Goal: Information Seeking & Learning: Learn about a topic

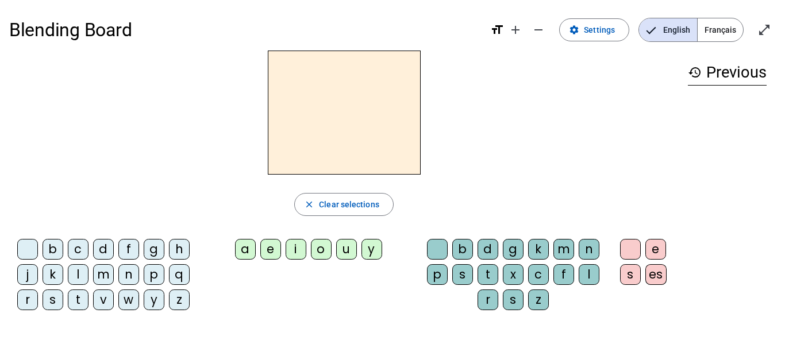
click at [729, 24] on span "Français" at bounding box center [720, 29] width 45 height 23
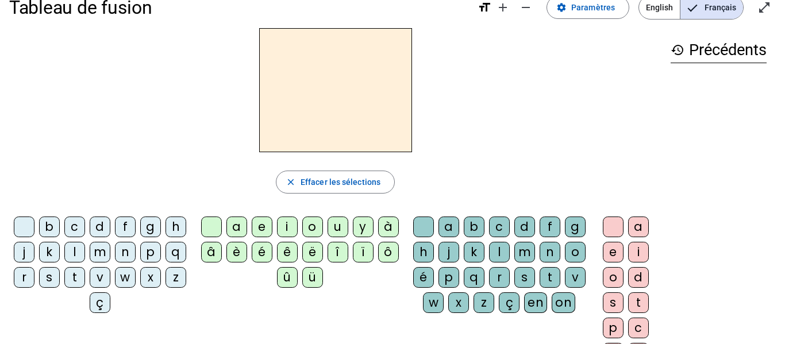
scroll to position [25, 0]
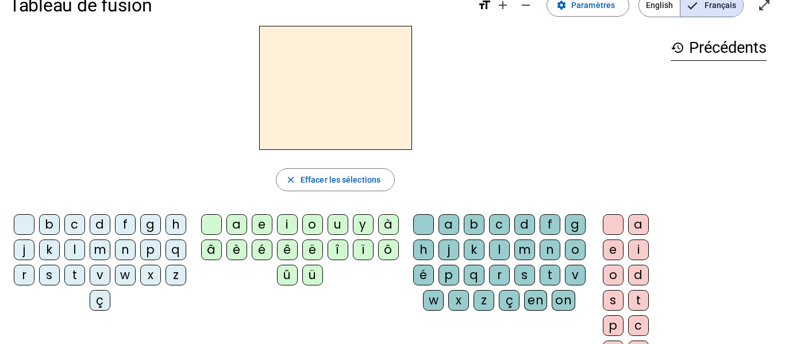
click at [85, 253] on div "l" at bounding box center [74, 250] width 21 height 21
click at [258, 222] on div "e" at bounding box center [262, 224] width 21 height 21
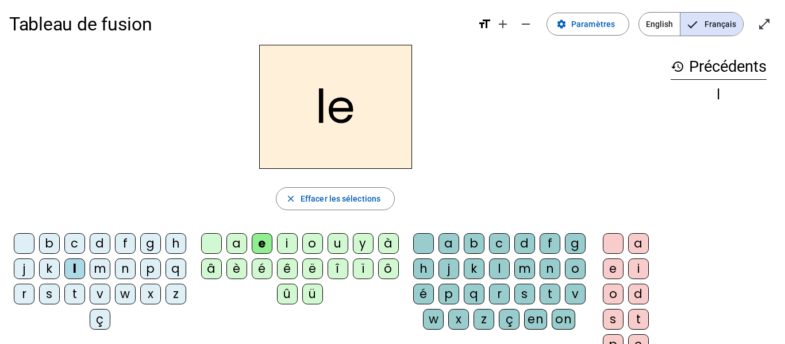
scroll to position [0, 0]
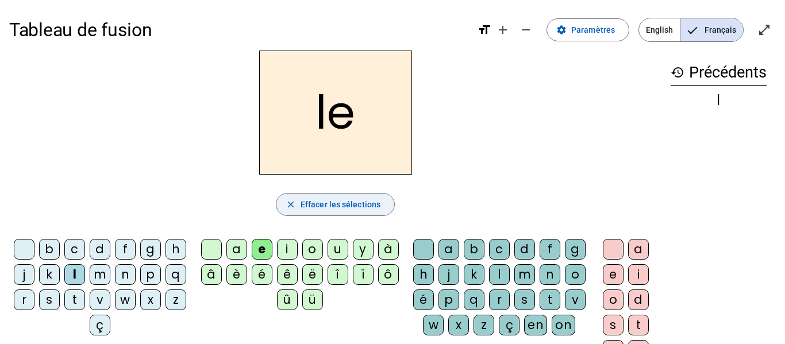
click at [310, 209] on span "Effacer les sélections" at bounding box center [341, 205] width 80 height 14
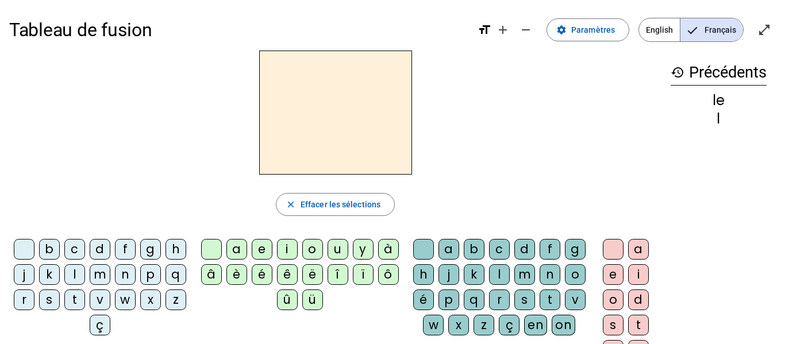
click at [85, 277] on div "l" at bounding box center [74, 274] width 21 height 21
click at [239, 242] on div "a" at bounding box center [236, 249] width 21 height 21
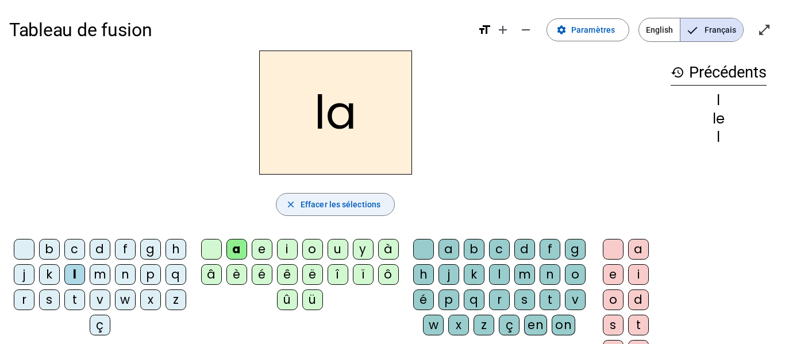
click at [310, 196] on span "button" at bounding box center [336, 205] width 118 height 28
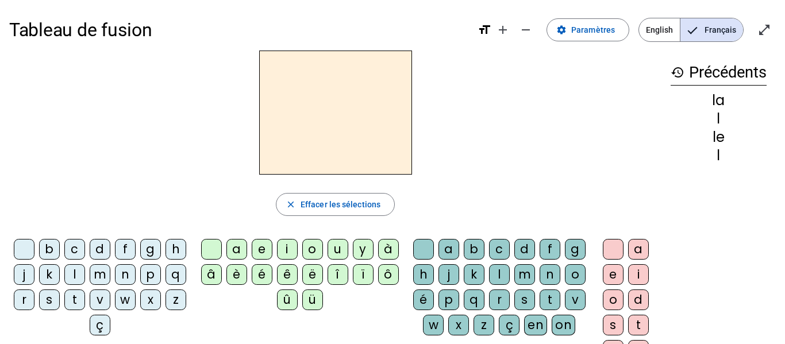
click at [85, 277] on div "l" at bounding box center [74, 274] width 21 height 21
click at [257, 244] on div "e" at bounding box center [262, 249] width 21 height 21
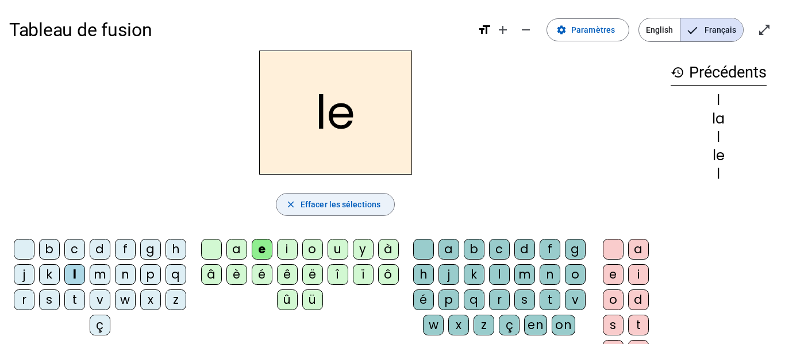
click at [343, 194] on span "button" at bounding box center [336, 205] width 118 height 28
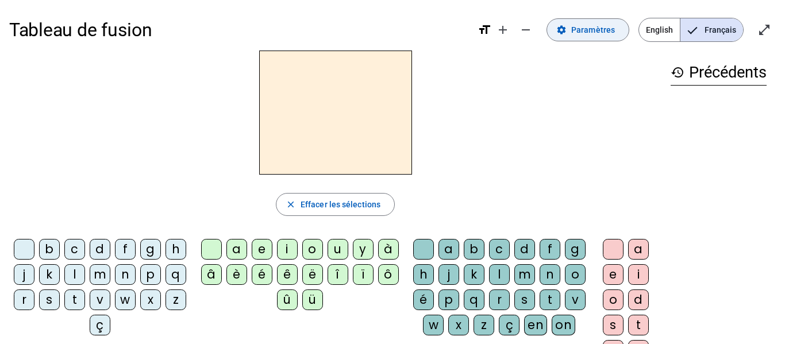
click at [559, 24] on span at bounding box center [588, 30] width 82 height 28
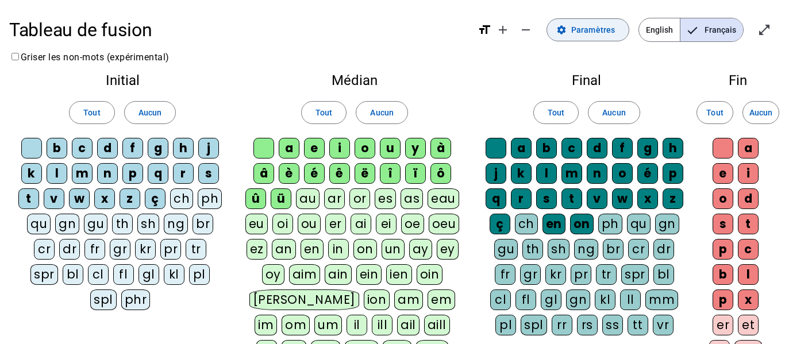
click at [559, 24] on span at bounding box center [588, 30] width 82 height 28
click at [694, 35] on mat-pseudo-checkbox "Language selection" at bounding box center [693, 30] width 10 height 10
click at [606, 39] on span at bounding box center [588, 30] width 82 height 28
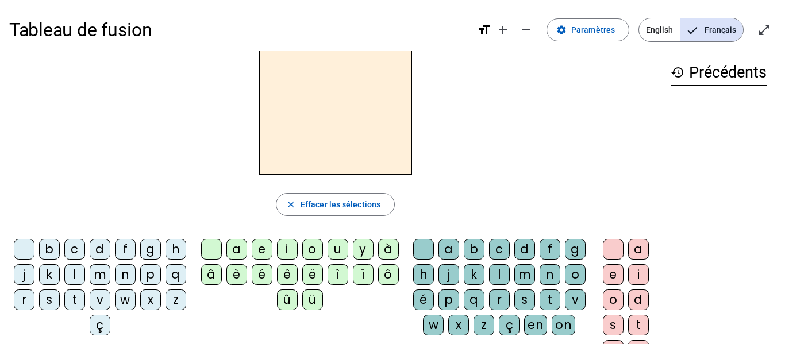
click at [85, 270] on div "l" at bounding box center [74, 274] width 21 height 21
click at [236, 251] on div "a" at bounding box center [236, 249] width 21 height 21
click at [370, 125] on h2 "la" at bounding box center [335, 113] width 153 height 124
click at [265, 249] on div "e" at bounding box center [262, 249] width 21 height 21
click at [341, 254] on div "u" at bounding box center [338, 249] width 21 height 21
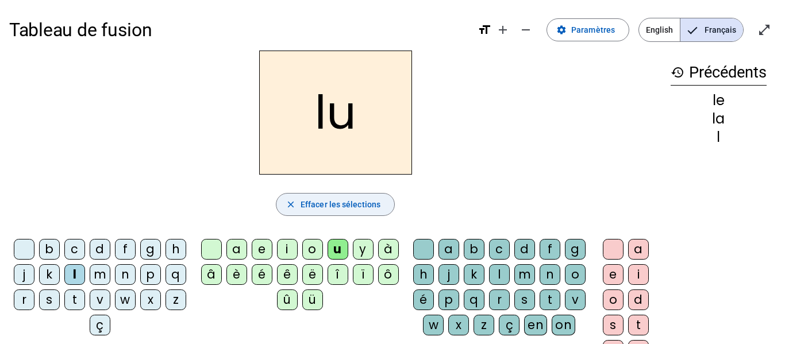
click at [354, 202] on span "Effacer les sélections" at bounding box center [341, 205] width 80 height 14
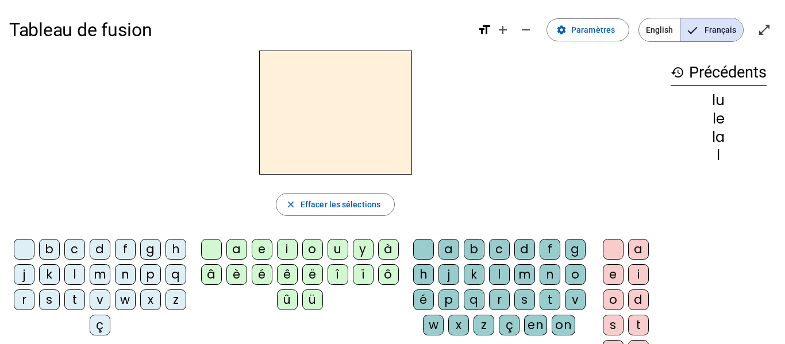
click at [85, 303] on div "t" at bounding box center [74, 300] width 21 height 21
click at [338, 247] on div "u" at bounding box center [338, 249] width 21 height 21
click at [264, 248] on div "e" at bounding box center [262, 249] width 21 height 21
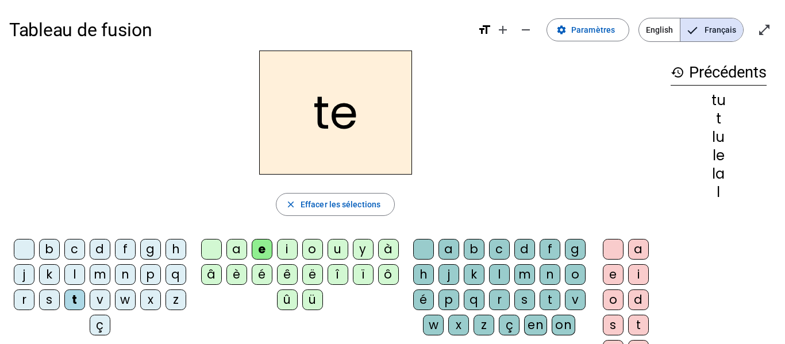
click at [239, 250] on div "a" at bounding box center [236, 249] width 21 height 21
